Goal: Transaction & Acquisition: Download file/media

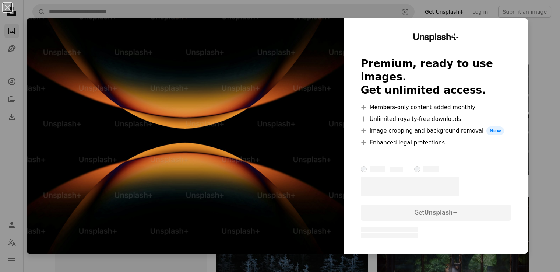
scroll to position [5374, 0]
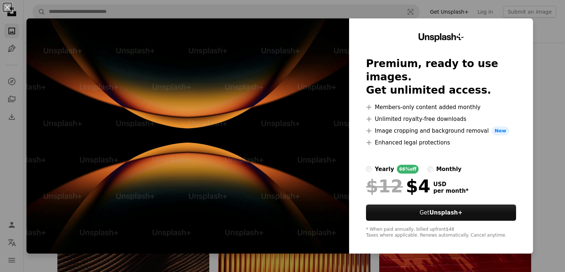
click at [541, 58] on div "An X shape Unsplash+ Premium, ready to use images. Get unlimited access. A plus…" at bounding box center [282, 136] width 565 height 272
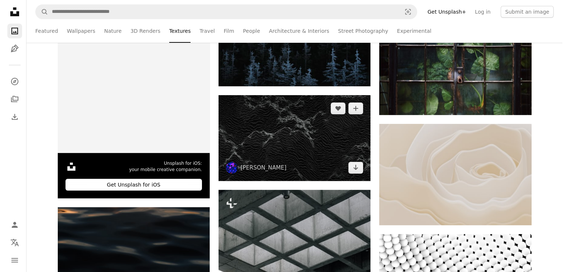
scroll to position [196, 0]
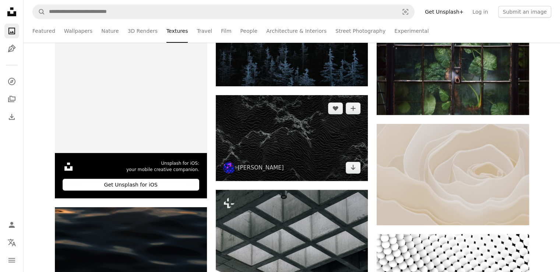
click at [286, 142] on img at bounding box center [292, 137] width 152 height 85
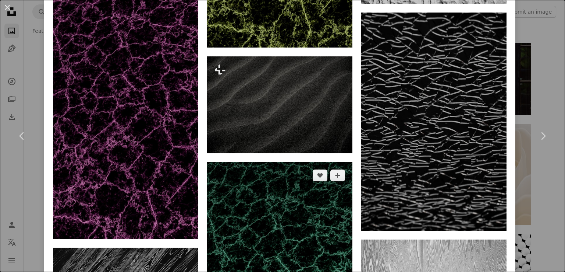
scroll to position [736, 0]
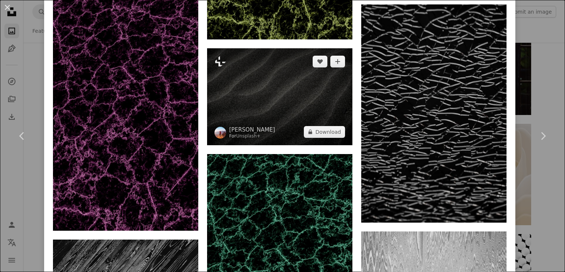
click at [271, 108] on img at bounding box center [279, 96] width 145 height 97
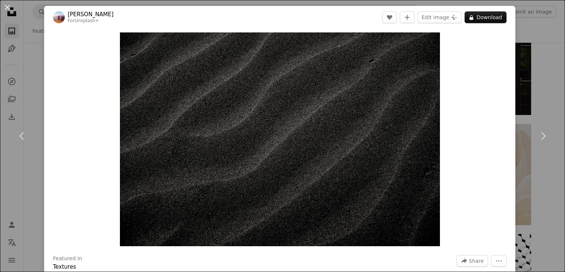
click at [536, 92] on div "An X shape Chevron left Chevron right [PERSON_NAME] For Unsplash+ A heart A plu…" at bounding box center [282, 136] width 565 height 272
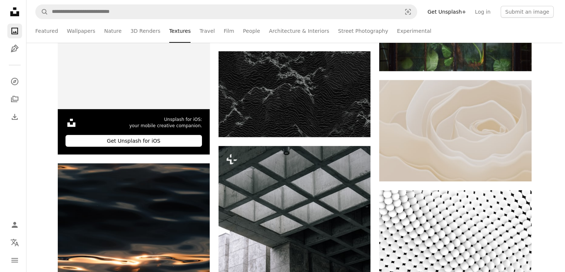
scroll to position [343, 0]
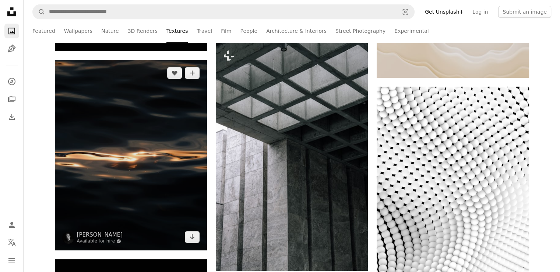
click at [112, 141] on img at bounding box center [131, 155] width 152 height 190
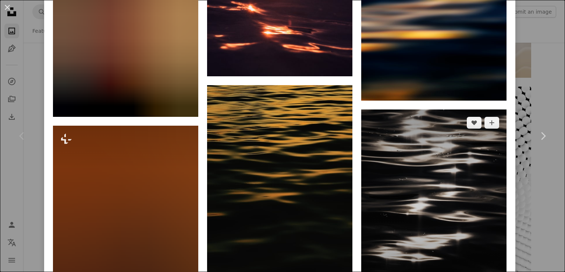
scroll to position [1614, 0]
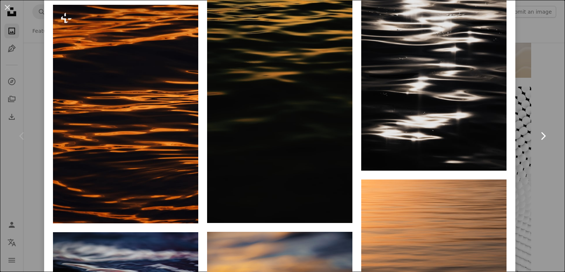
click at [541, 112] on link "Chevron right" at bounding box center [543, 135] width 44 height 71
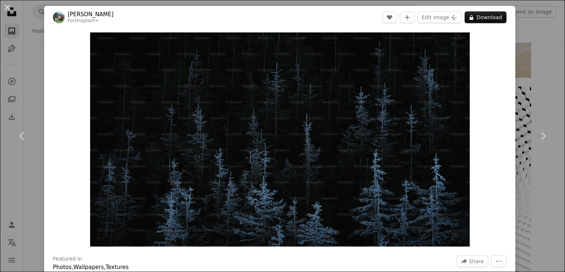
click at [545, 66] on div "An X shape Chevron left Chevron right [PERSON_NAME] For Unsplash+ A heart A plu…" at bounding box center [282, 136] width 565 height 272
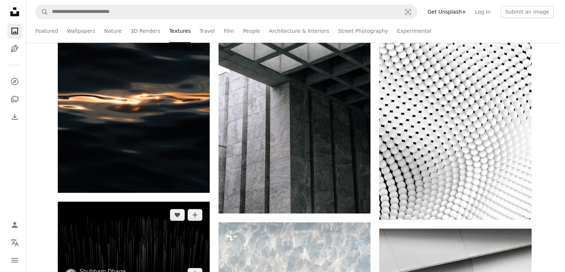
scroll to position [564, 0]
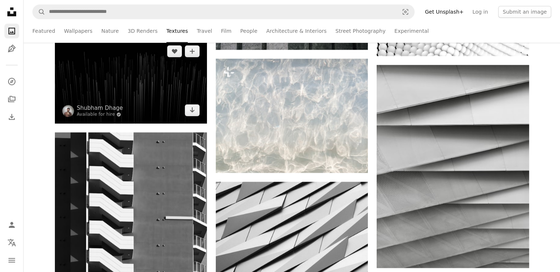
click at [166, 84] on img at bounding box center [131, 80] width 152 height 85
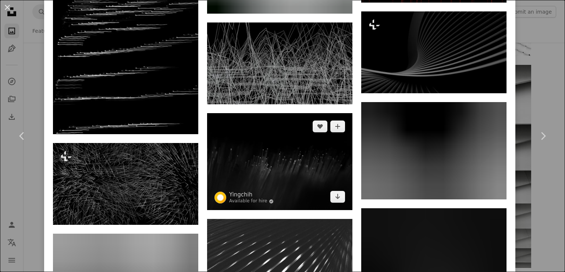
scroll to position [699, 0]
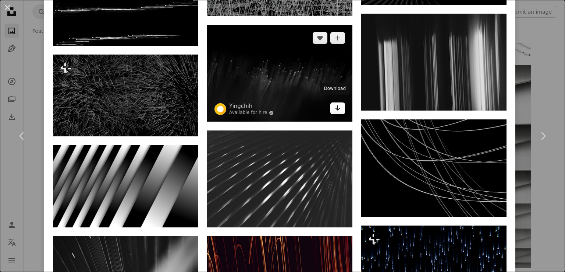
click at [336, 105] on icon "Download" at bounding box center [338, 107] width 5 height 5
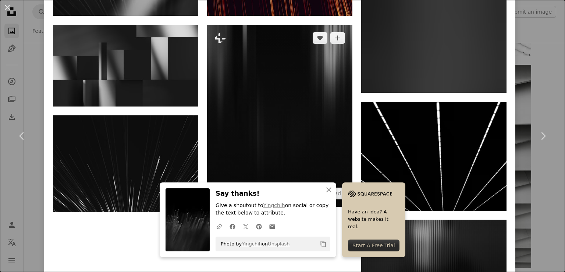
scroll to position [1031, 0]
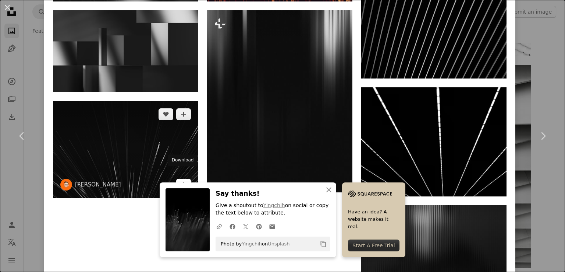
click at [181, 180] on icon "Arrow pointing down" at bounding box center [184, 184] width 6 height 9
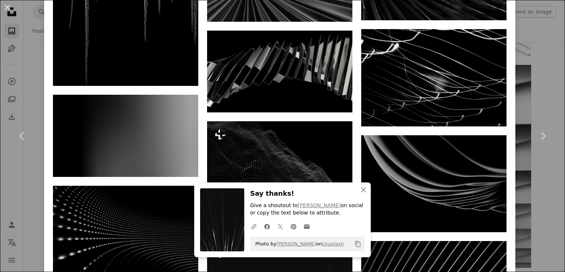
scroll to position [1397, 0]
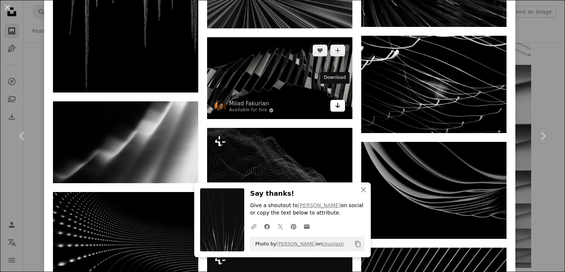
click at [335, 101] on icon "Arrow pointing down" at bounding box center [338, 105] width 6 height 9
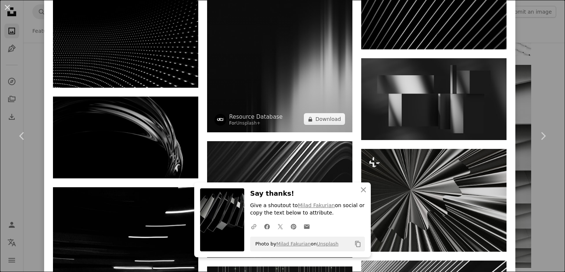
scroll to position [1765, 0]
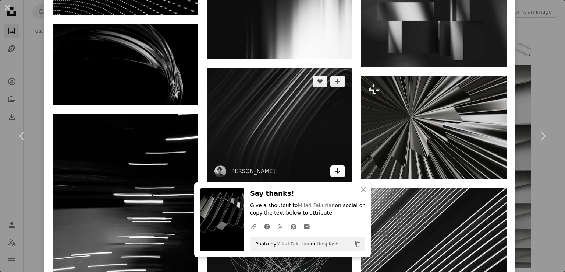
click at [336, 166] on icon "Arrow pointing down" at bounding box center [338, 170] width 6 height 9
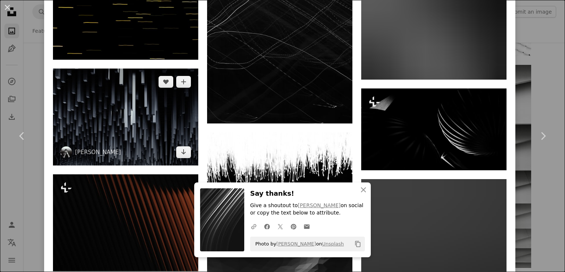
scroll to position [3089, 0]
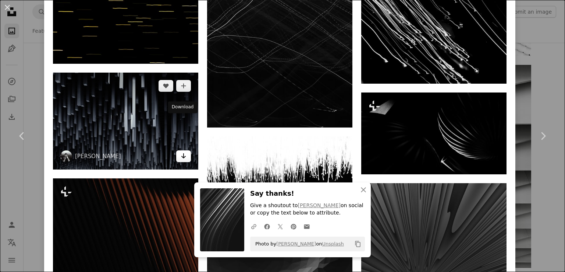
click at [181, 151] on icon "Arrow pointing down" at bounding box center [184, 155] width 6 height 9
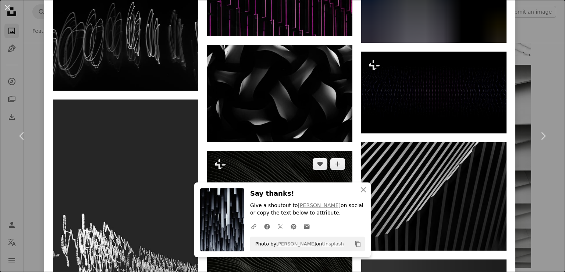
scroll to position [3804, 0]
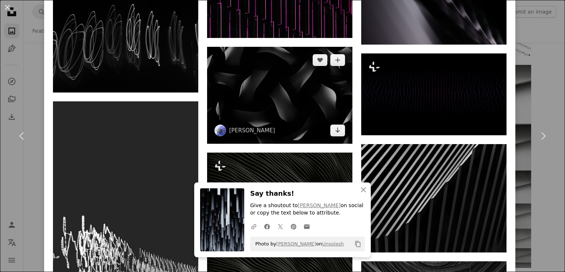
click at [276, 54] on img at bounding box center [279, 95] width 145 height 97
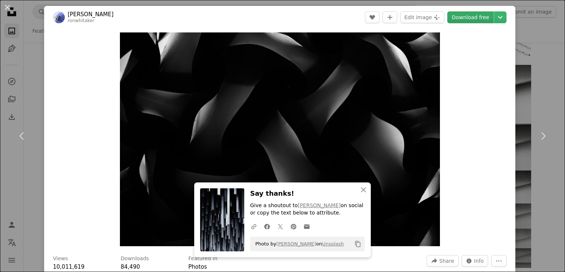
click at [460, 17] on link "Download free" at bounding box center [471, 17] width 46 height 12
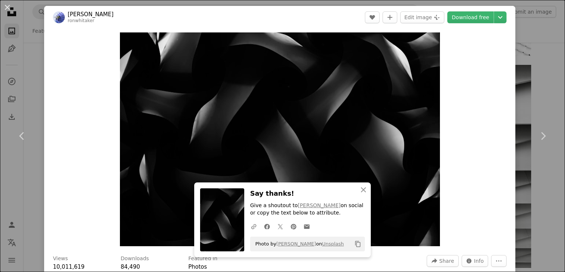
click at [534, 29] on div "An X shape Chevron left Chevron right An X shape Close Say thanks! Give a shout…" at bounding box center [282, 136] width 565 height 272
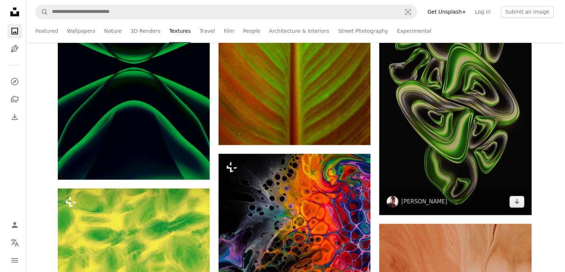
scroll to position [969, 0]
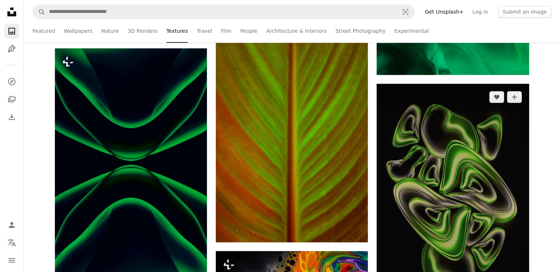
click at [400, 143] on img at bounding box center [453, 198] width 152 height 228
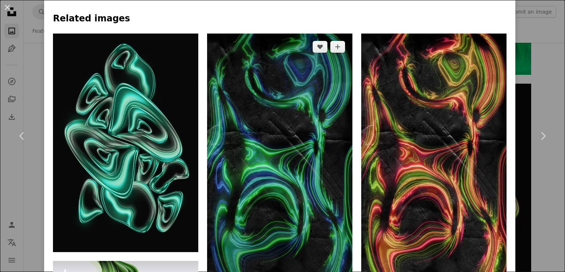
scroll to position [515, 0]
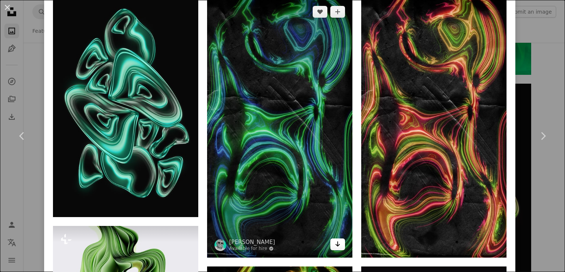
click at [336, 239] on icon "Arrow pointing down" at bounding box center [338, 243] width 6 height 9
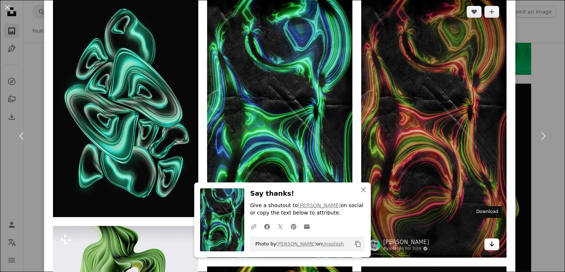
click at [489, 239] on icon "Arrow pointing down" at bounding box center [492, 243] width 6 height 9
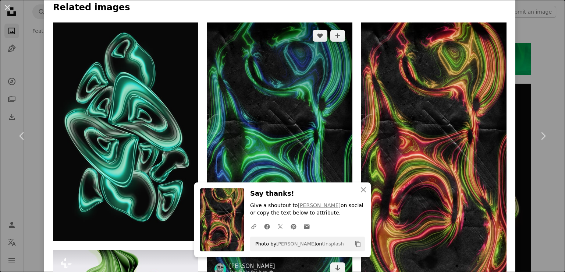
scroll to position [479, 0]
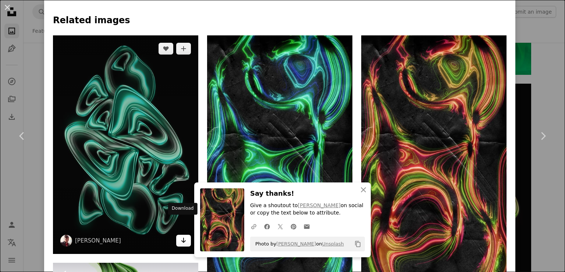
click at [181, 236] on icon "Arrow pointing down" at bounding box center [184, 240] width 6 height 9
